Goal: Task Accomplishment & Management: Use online tool/utility

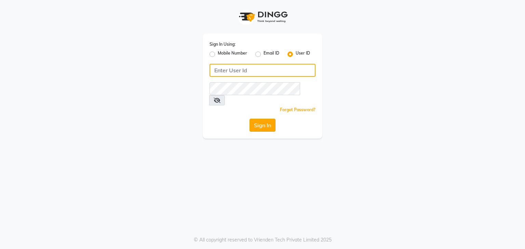
type input "[EMAIL_ADDRESS][DOMAIN_NAME]"
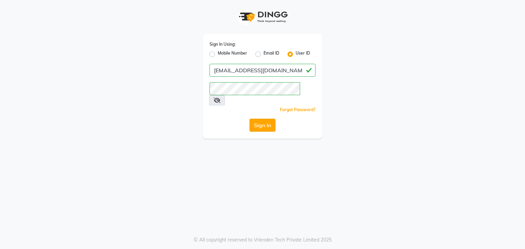
click at [263, 119] on button "Sign In" at bounding box center [262, 125] width 26 height 13
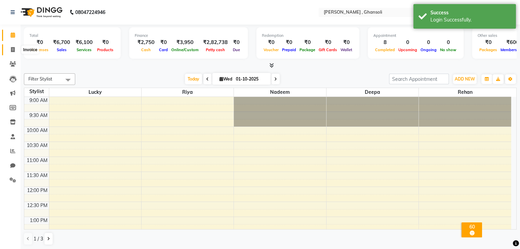
click at [15, 49] on span at bounding box center [13, 50] width 12 height 8
select select "8446"
select select "service"
